Goal: Communication & Community: Ask a question

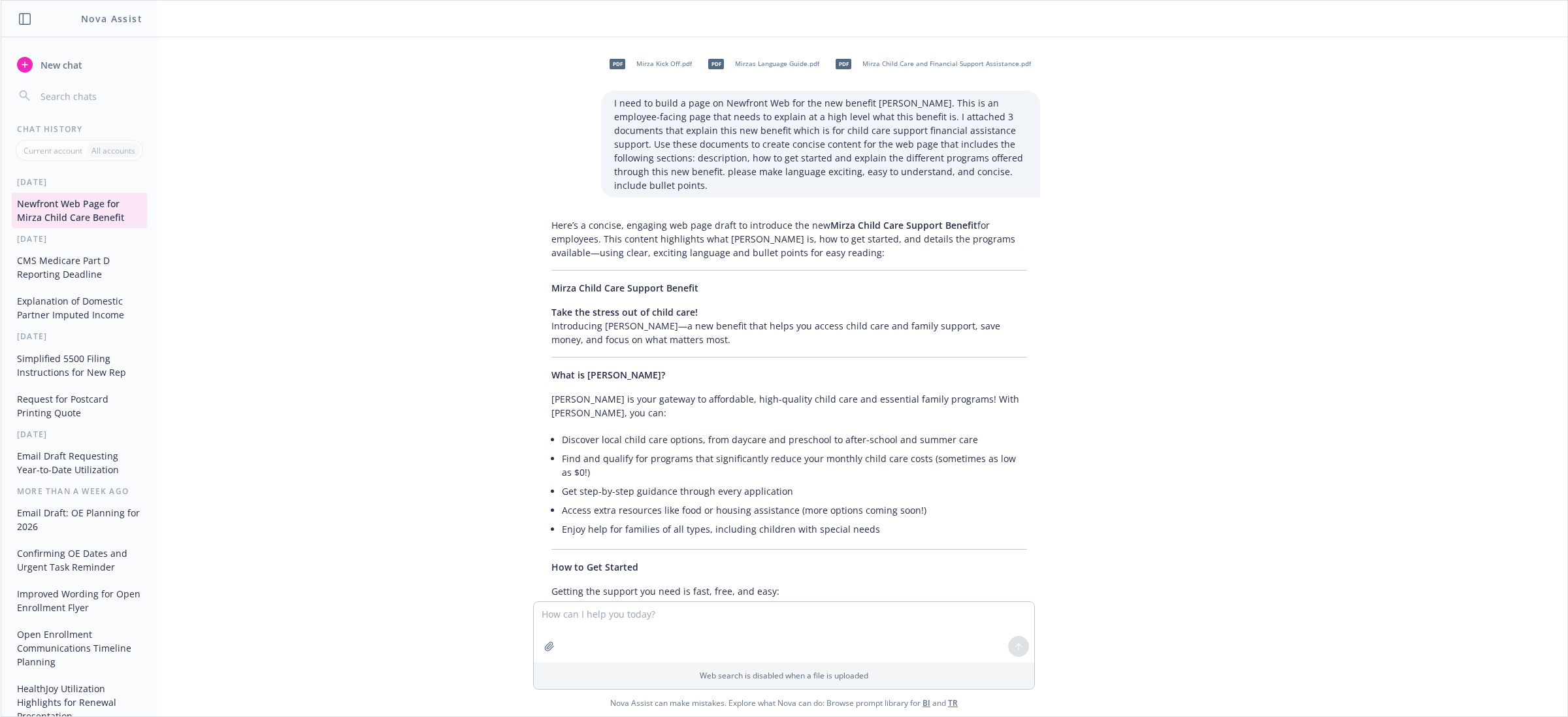
scroll to position [1253, 0]
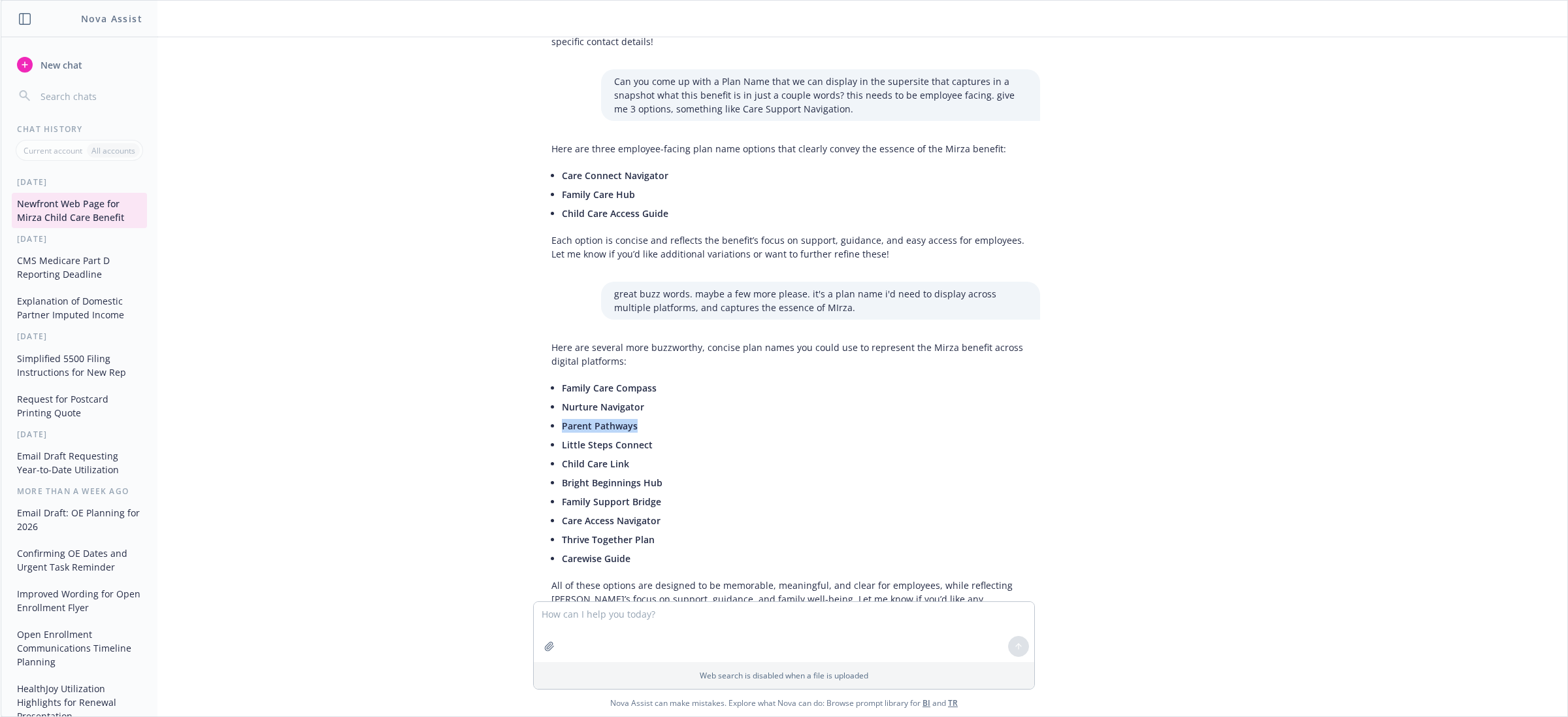
click at [47, 55] on button "New chat" at bounding box center [80, 64] width 135 height 23
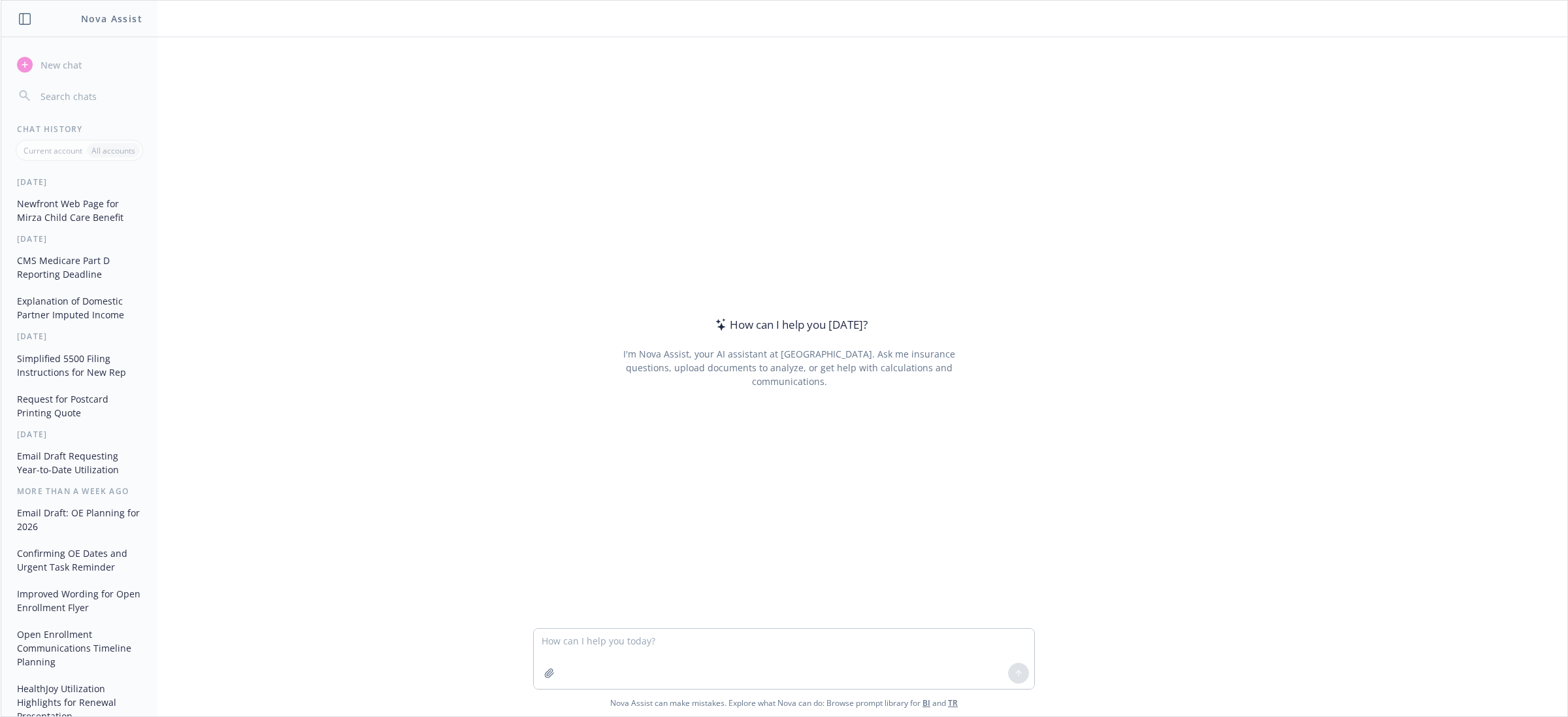
click at [664, 635] on textarea at bounding box center [783, 658] width 500 height 60
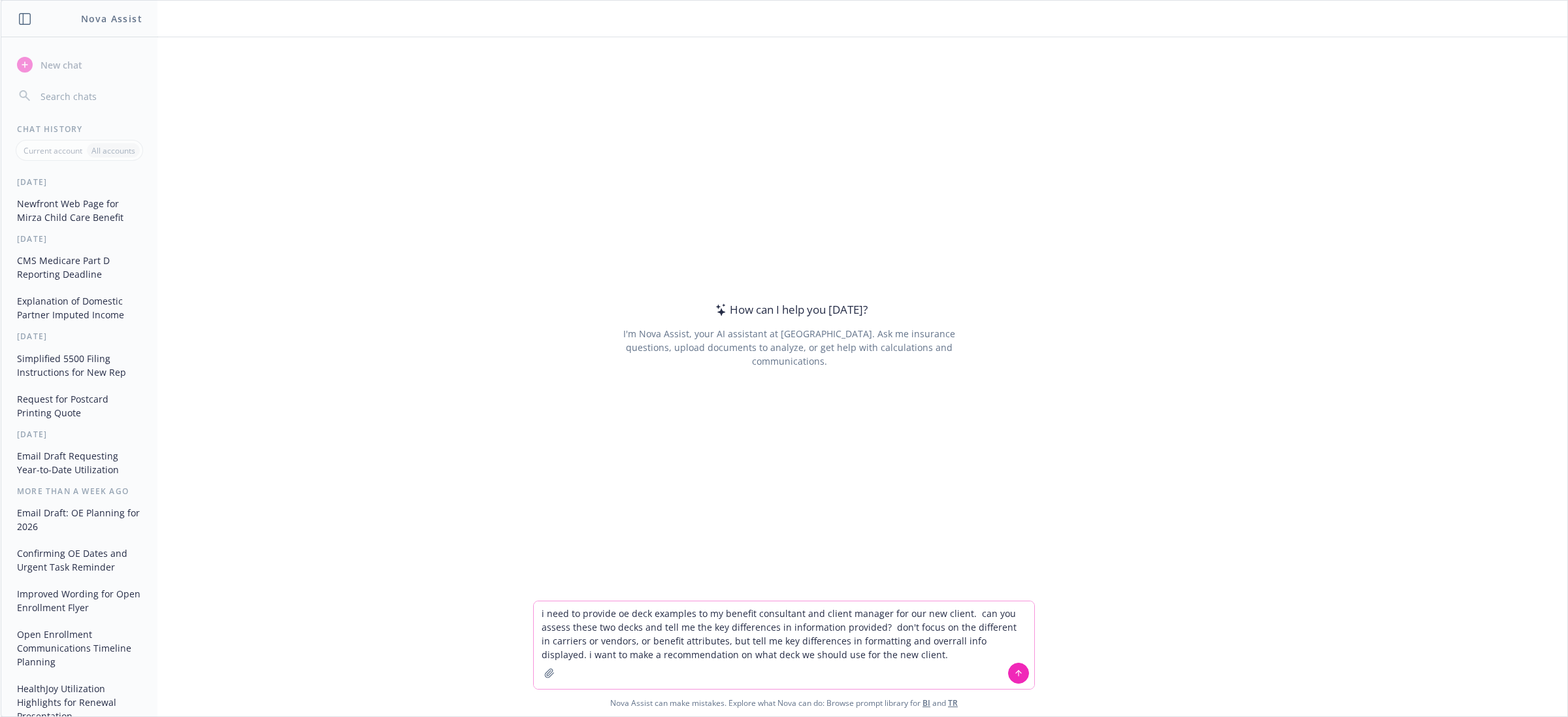
click at [902, 661] on textarea "i need to provide oe deck examples to my benefit consultant and client manager …" at bounding box center [783, 645] width 500 height 88
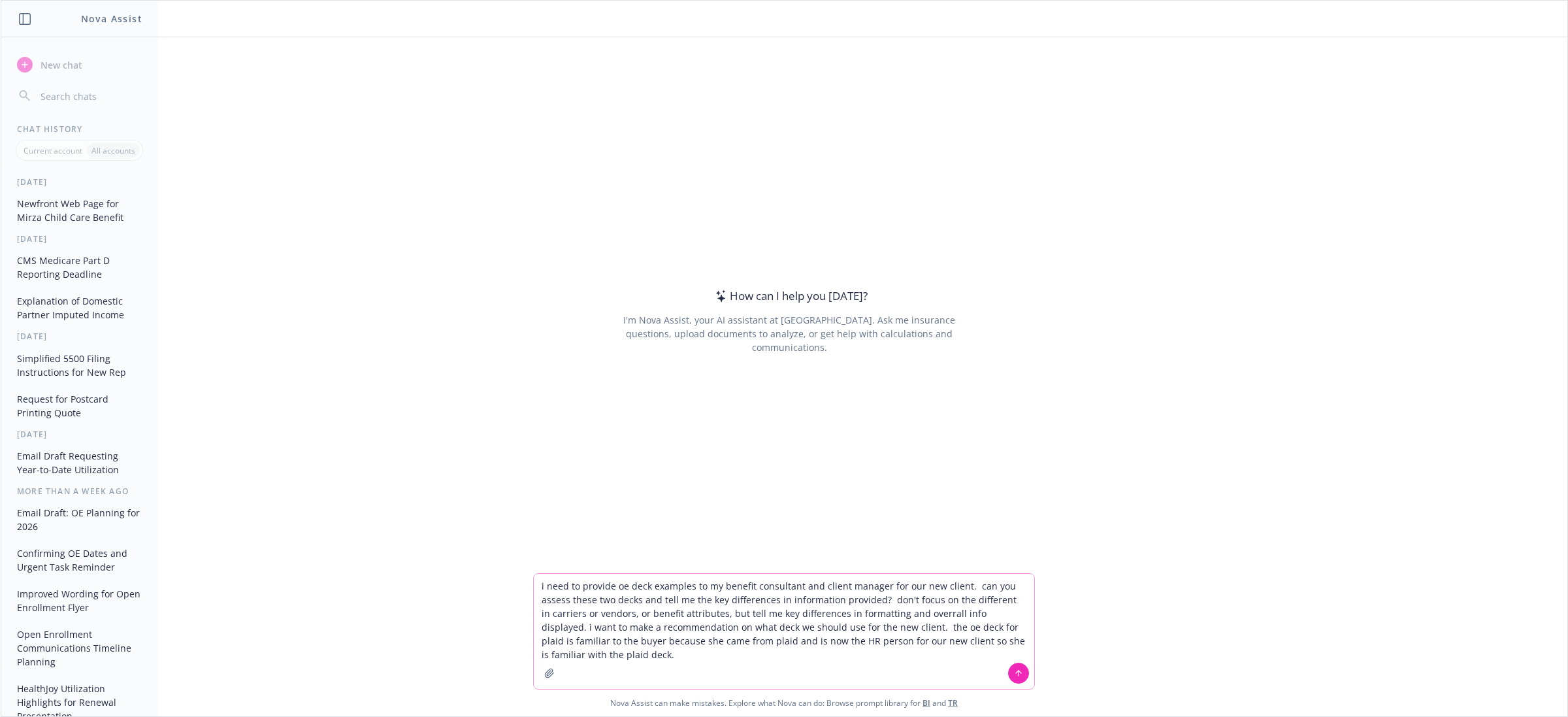
type textarea "i need to provide oe deck examples to my benefit consultant and client manager …"
click at [550, 674] on icon "button" at bounding box center [549, 673] width 9 height 9
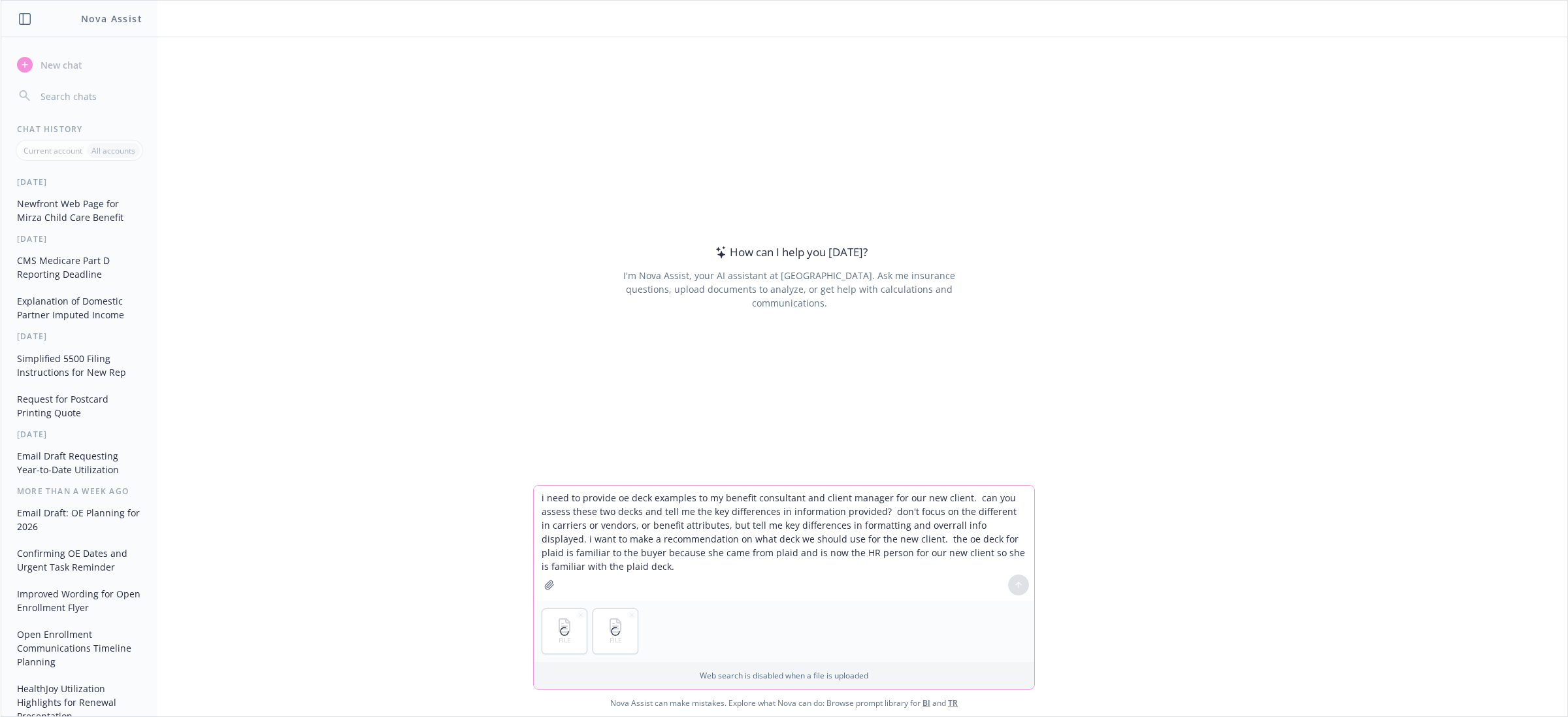
click at [803, 588] on textarea "i need to provide oe deck examples to my benefit consultant and client manager …" at bounding box center [783, 543] width 500 height 115
click at [737, 551] on textarea "i need to provide oe deck examples to my benefit consultant and client manager …" at bounding box center [783, 543] width 500 height 115
click at [1272, 539] on div "How can I help you [DATE]? I'm Nova Assist, your AI assistant at Newfront. Ask …" at bounding box center [784, 376] width 1566 height 679
click at [632, 610] on div at bounding box center [615, 631] width 44 height 44
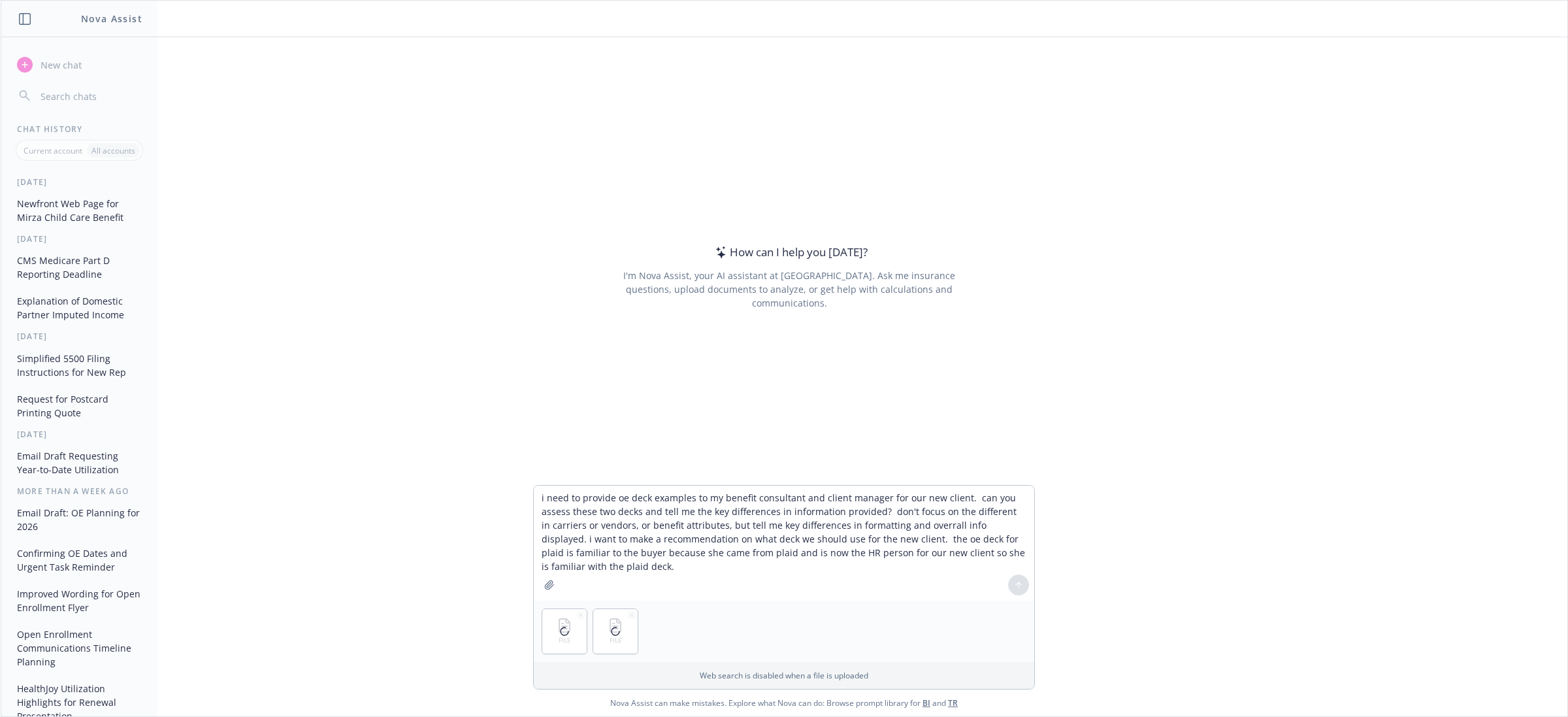
click at [631, 613] on div at bounding box center [615, 631] width 44 height 44
click at [577, 612] on div at bounding box center [564, 631] width 44 height 44
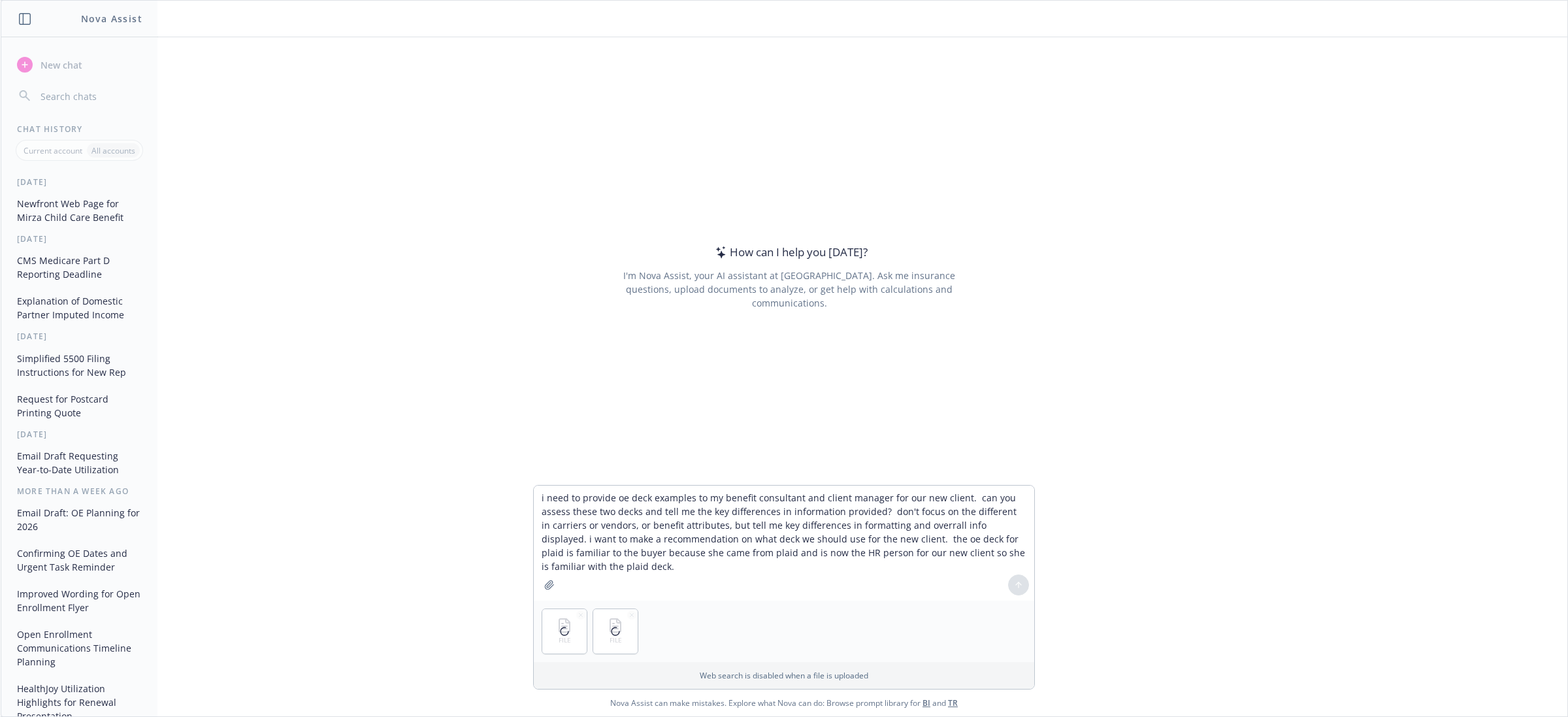
click at [578, 615] on div at bounding box center [564, 631] width 44 height 44
click at [632, 618] on button "button" at bounding box center [631, 615] width 9 height 9
click at [582, 615] on icon "button" at bounding box center [581, 615] width 3 height 3
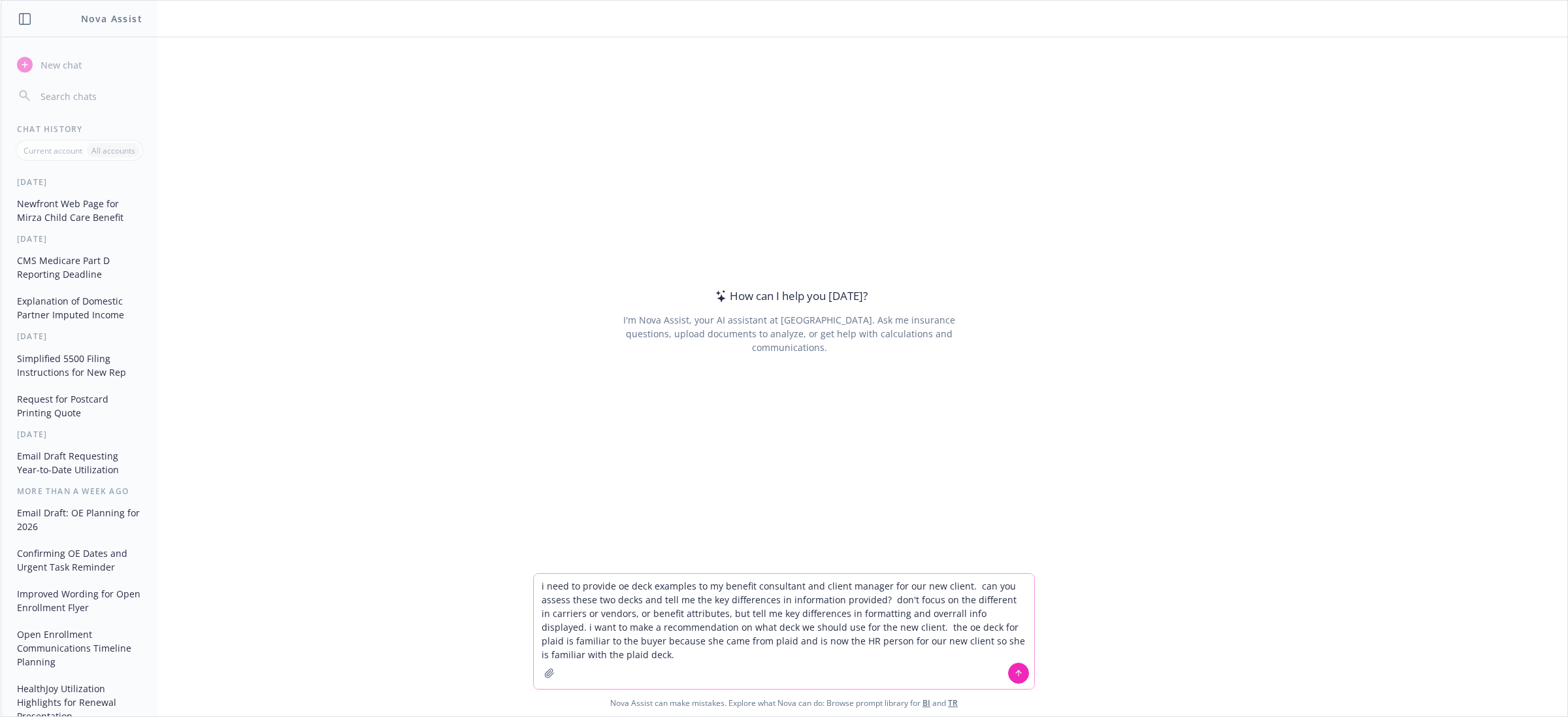
click at [552, 674] on icon "button" at bounding box center [549, 673] width 9 height 9
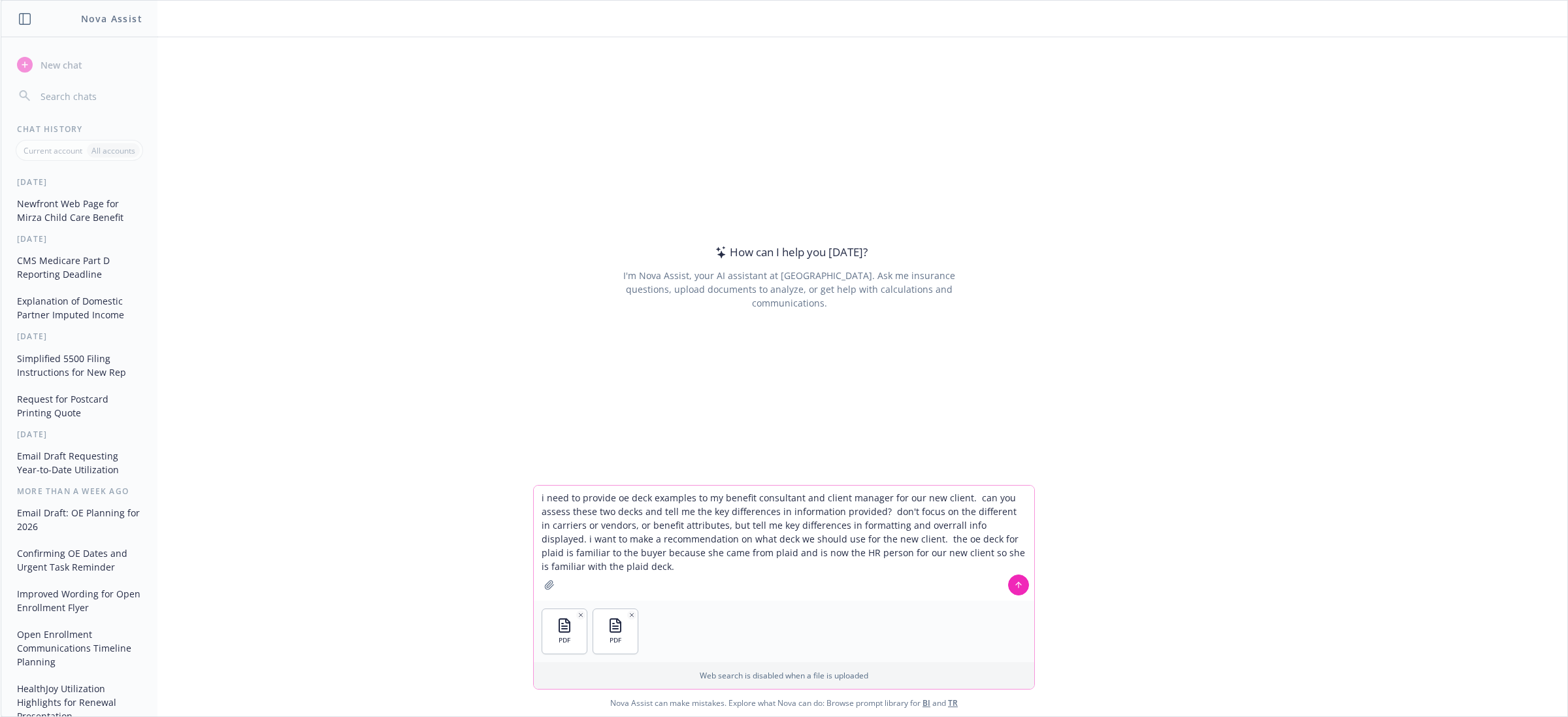
click at [1013, 584] on button at bounding box center [1019, 585] width 21 height 21
